Goal: Transaction & Acquisition: Purchase product/service

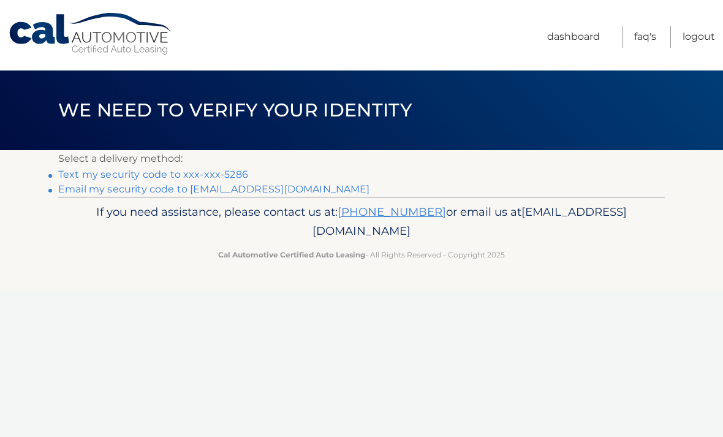
click at [193, 170] on link "Text my security code to xxx-xxx-5286" at bounding box center [153, 175] width 190 height 12
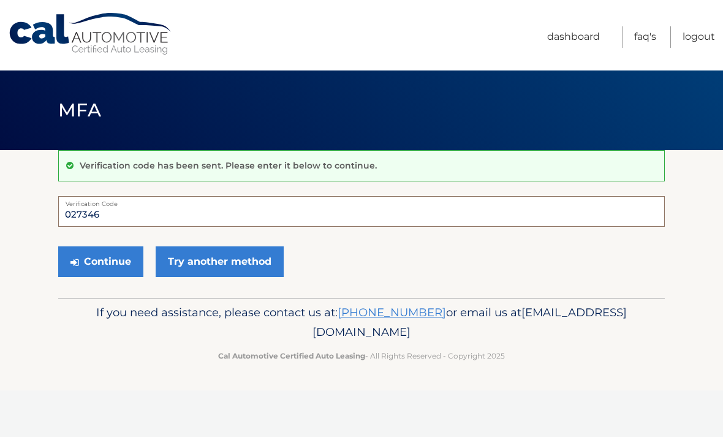
type input "027346"
click at [109, 262] on button "Continue" at bounding box center [100, 261] width 85 height 31
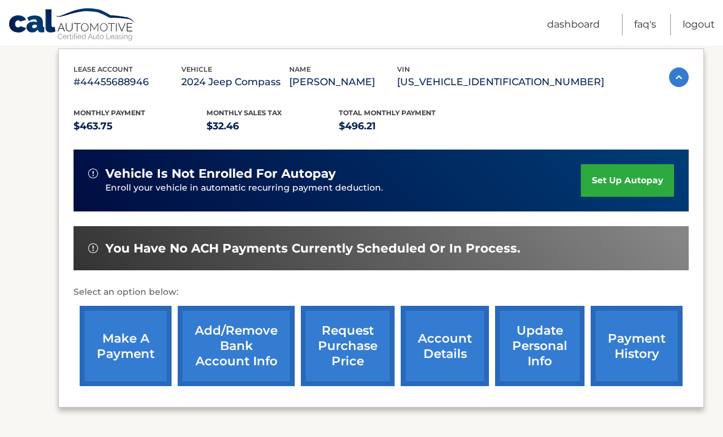
scroll to position [206, 0]
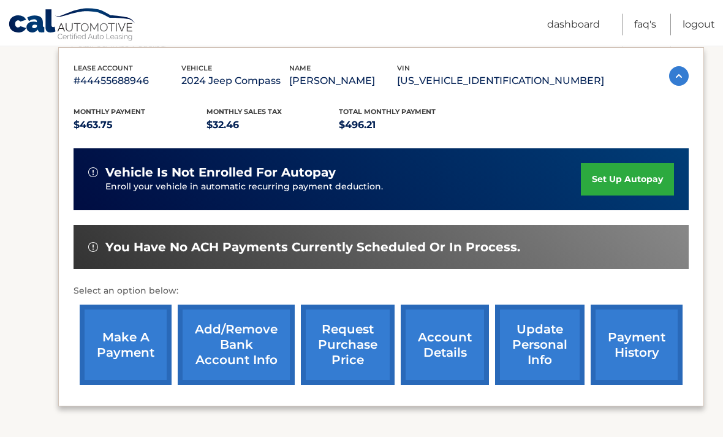
click at [127, 337] on link "make a payment" at bounding box center [126, 345] width 92 height 80
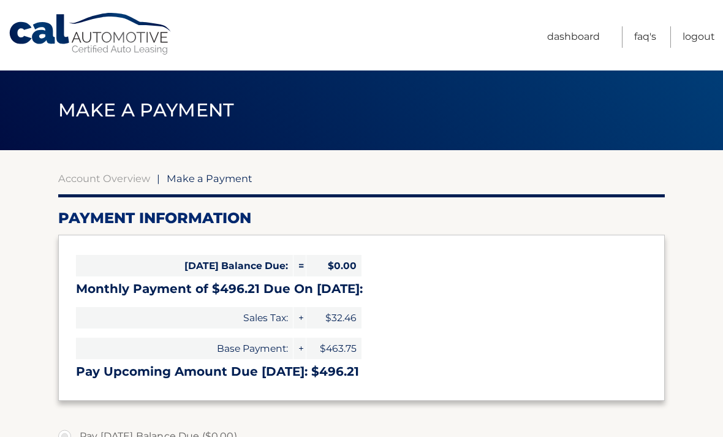
select select "YTIyYmZlZGEtNWFiMC00ZDc2LWEzYTItNTY3MTFlYmQxZGM5"
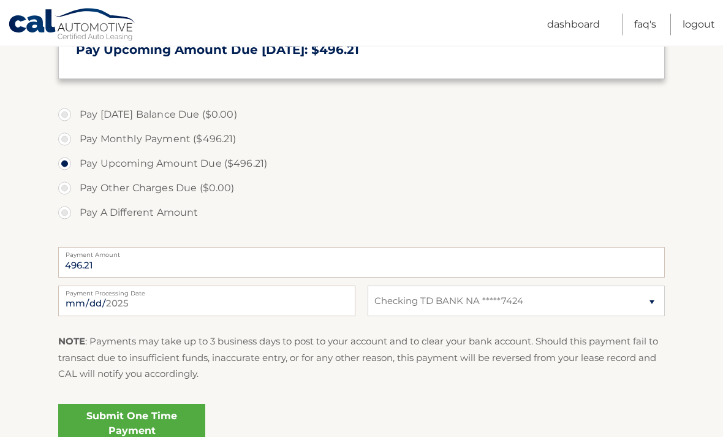
scroll to position [322, 0]
click at [140, 416] on link "Submit One Time Payment" at bounding box center [131, 423] width 147 height 39
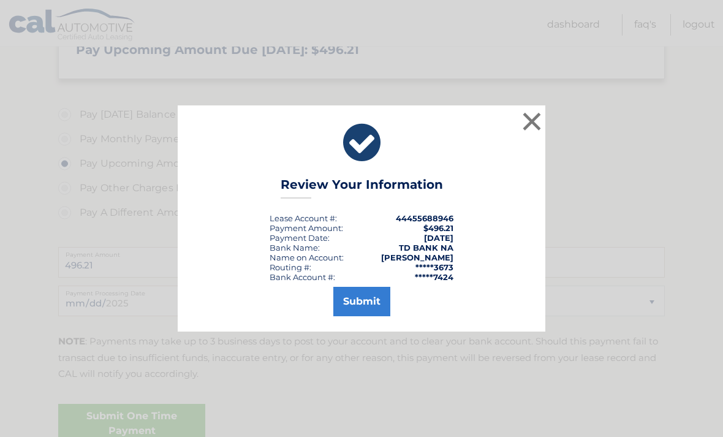
click at [361, 316] on button "Submit" at bounding box center [361, 301] width 57 height 29
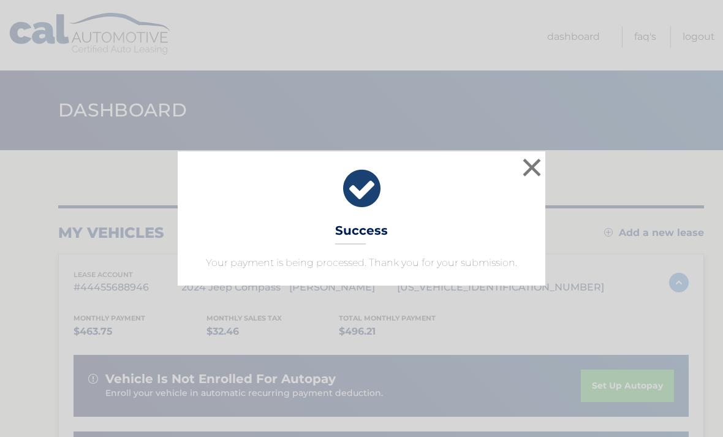
click at [531, 158] on button "×" at bounding box center [532, 167] width 25 height 25
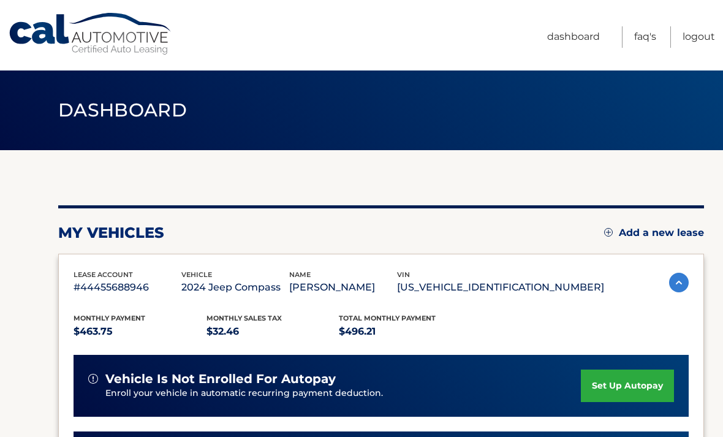
click at [704, 40] on link "Logout" at bounding box center [699, 36] width 32 height 21
